Goal: Information Seeking & Learning: Learn about a topic

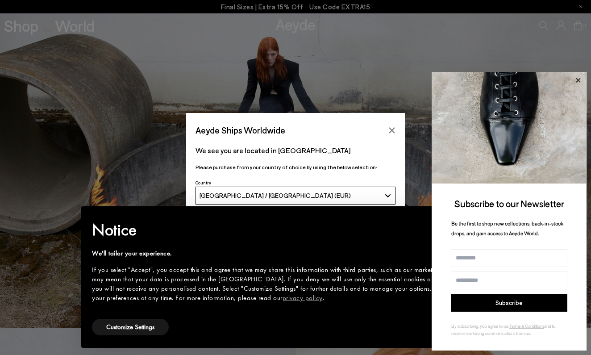
click at [426, 81] on icon at bounding box center [578, 80] width 4 height 4
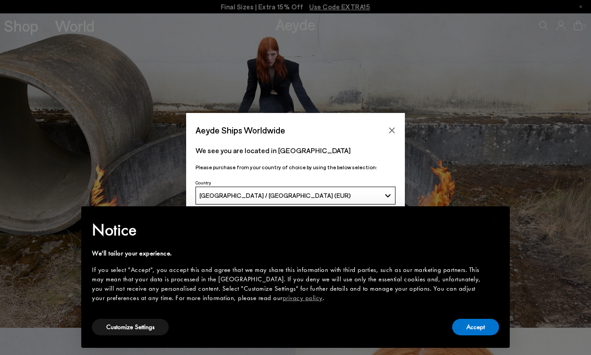
click at [410, 38] on div "Aeyde Ships Worldwide We see you are located in Deutschland Please purchase fro…" at bounding box center [295, 177] width 591 height 355
click at [121, 326] on button "Customize Settings" at bounding box center [130, 327] width 77 height 17
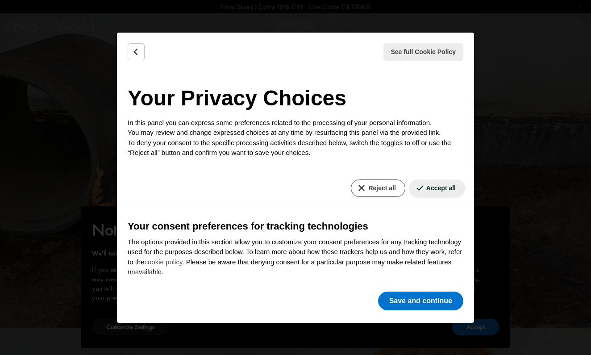
click at [367, 181] on button "Reject all" at bounding box center [378, 188] width 54 height 17
click at [379, 192] on button "Reject all" at bounding box center [378, 188] width 54 height 17
click at [408, 304] on button "Save and continue" at bounding box center [420, 301] width 85 height 19
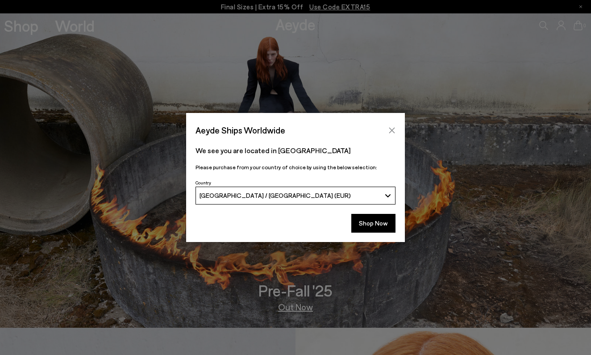
click at [391, 134] on icon "Close" at bounding box center [392, 130] width 7 height 7
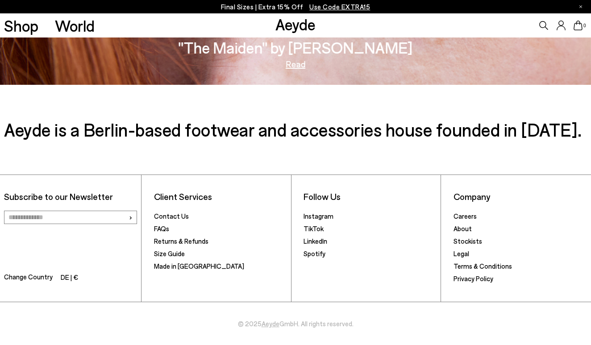
scroll to position [1389, 0]
click at [426, 215] on link "Careers" at bounding box center [465, 217] width 23 height 8
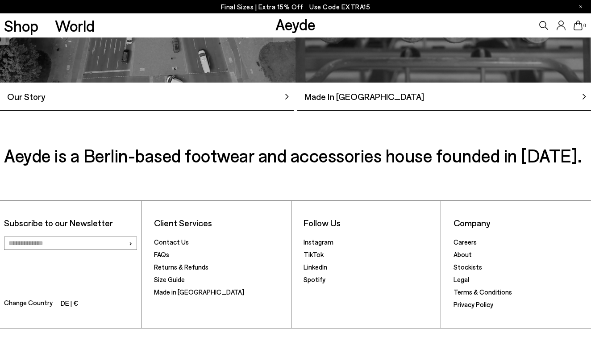
scroll to position [788, 0]
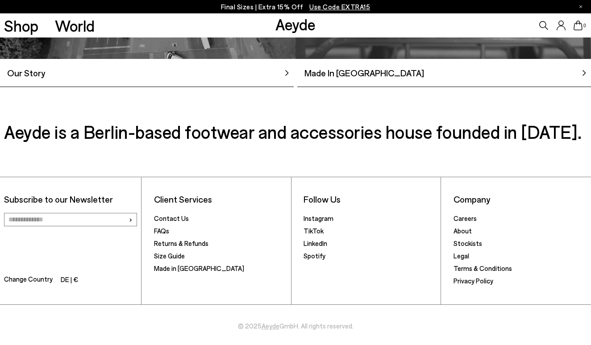
click at [34, 79] on span "Our Story" at bounding box center [22, 72] width 45 height 13
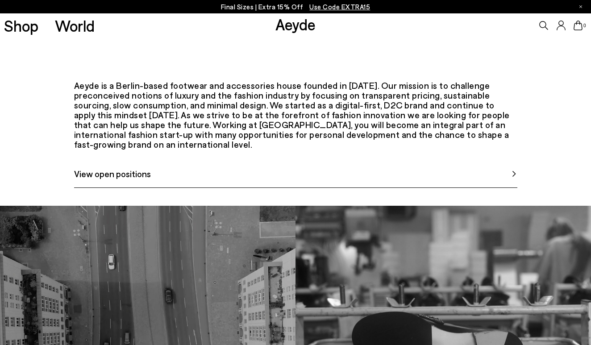
scroll to position [377, 0]
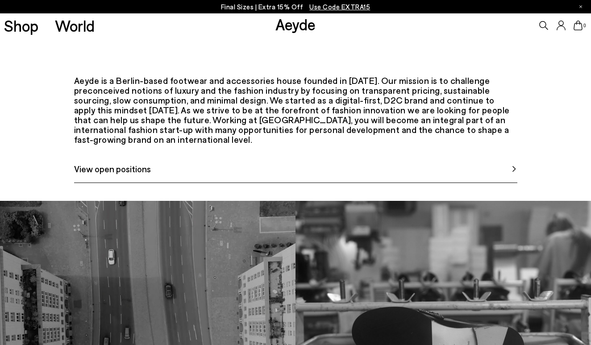
click at [144, 176] on span "View open positions" at bounding box center [112, 168] width 77 height 13
